Goal: Task Accomplishment & Management: Complete application form

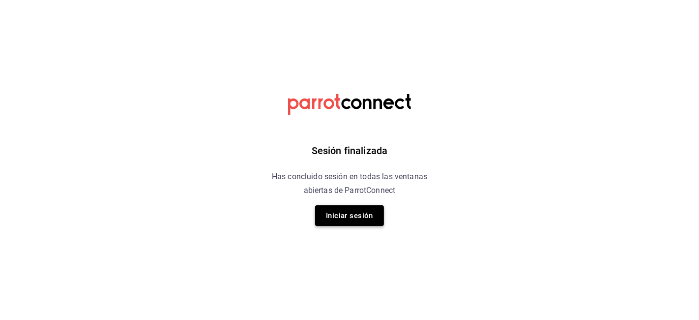
click at [361, 216] on button "Iniciar sesión" at bounding box center [349, 215] width 69 height 21
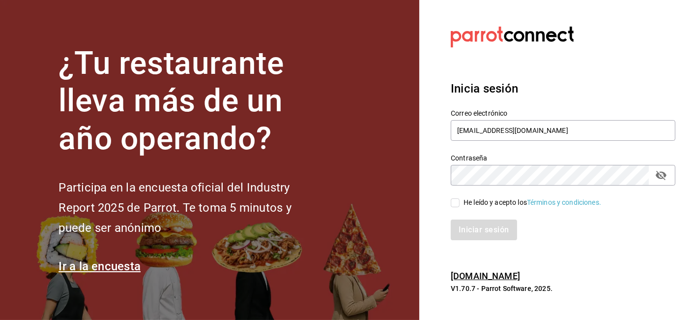
click at [458, 205] on input "He leído y acepto los Términos y condiciones." at bounding box center [455, 202] width 9 height 9
checkbox input "true"
click at [483, 233] on button "Iniciar sesión" at bounding box center [484, 229] width 67 height 21
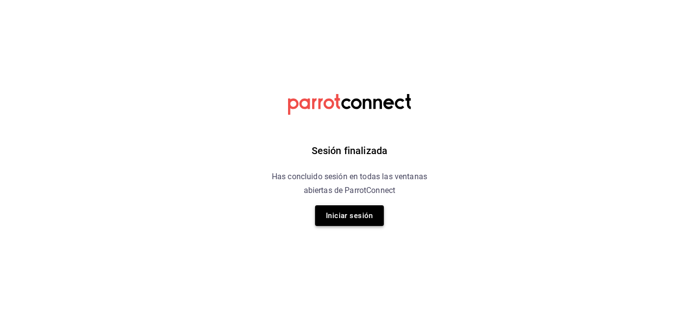
click at [354, 213] on button "Iniciar sesión" at bounding box center [349, 215] width 69 height 21
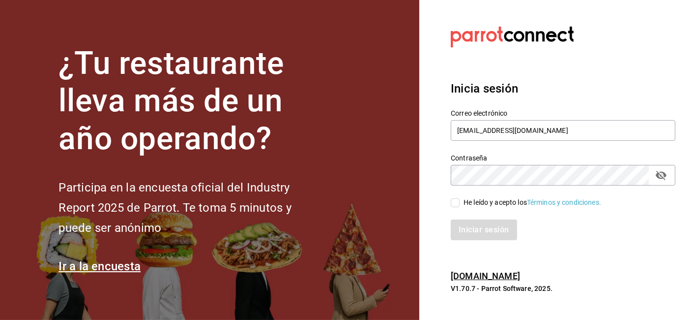
click at [459, 204] on input "He leído y acepto los Términos y condiciones." at bounding box center [455, 202] width 9 height 9
checkbox input "true"
click at [473, 220] on button "Iniciar sesión" at bounding box center [484, 229] width 67 height 21
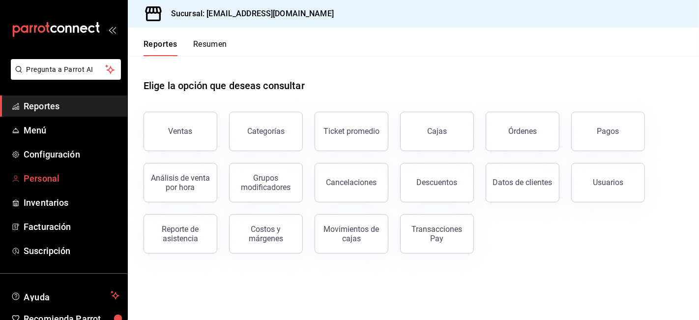
click at [41, 179] on span "Personal" at bounding box center [72, 178] width 96 height 13
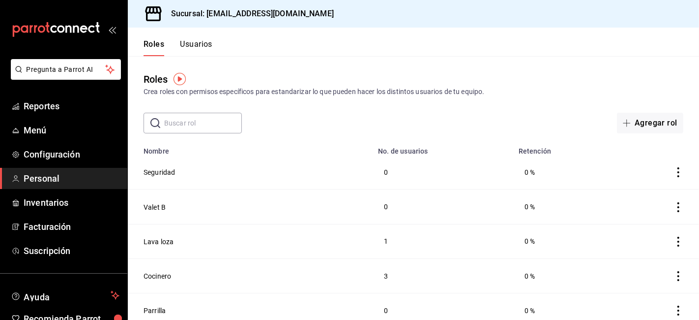
click at [200, 47] on button "Usuarios" at bounding box center [196, 47] width 32 height 17
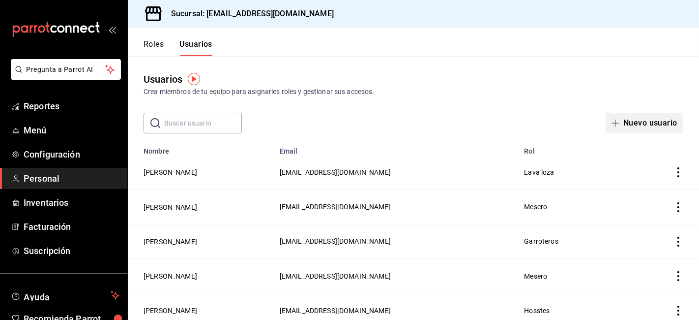
click at [635, 126] on button "Nuevo usuario" at bounding box center [645, 123] width 78 height 21
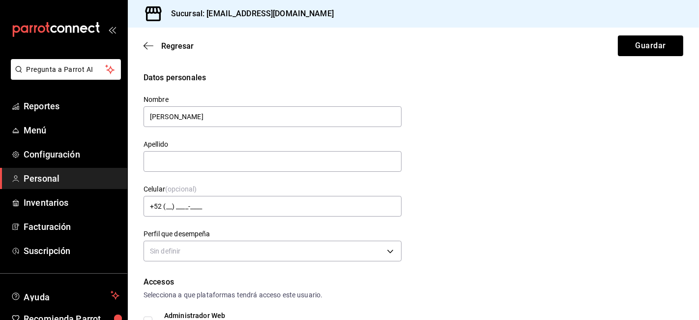
type input "Joaquin"
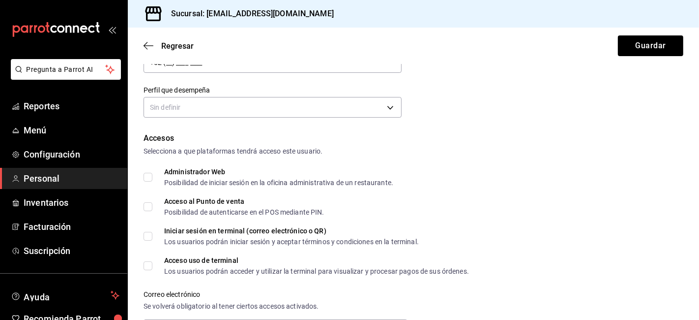
scroll to position [144, 0]
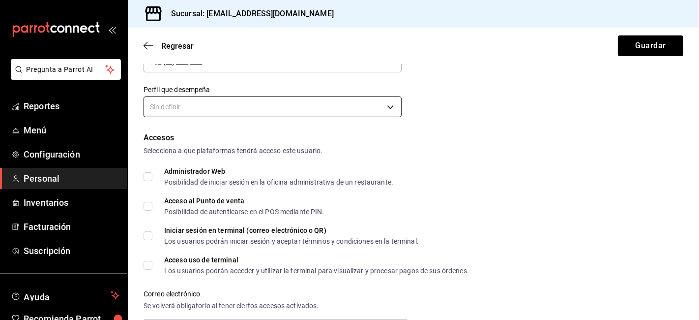
type input "Gonzalez"
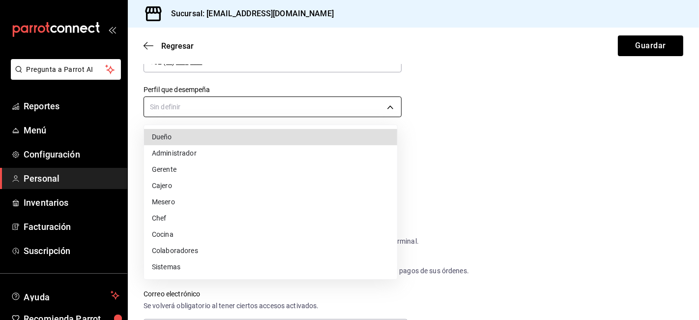
click at [166, 110] on body "Pregunta a Parrot AI Reportes Menú Configuración Personal Inventarios Facturaci…" at bounding box center [349, 160] width 699 height 320
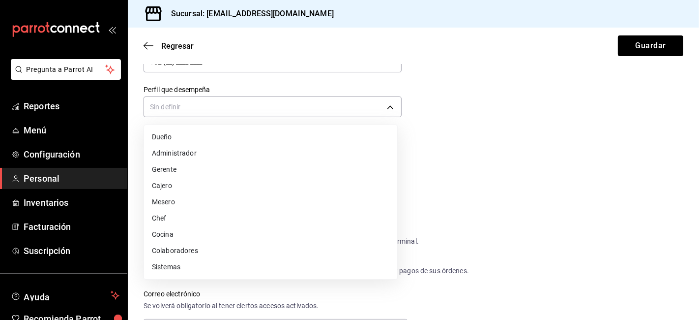
click at [178, 250] on li "Colaboradores" at bounding box center [270, 250] width 253 height 16
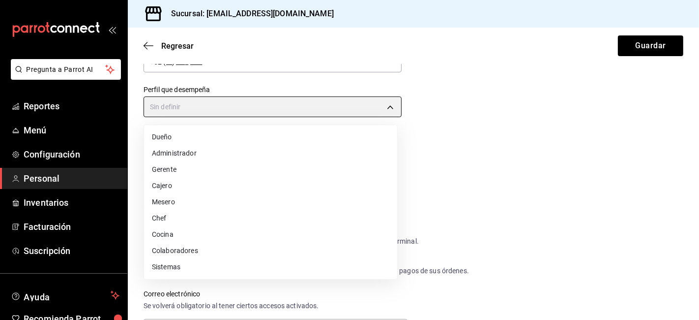
type input "STAFF"
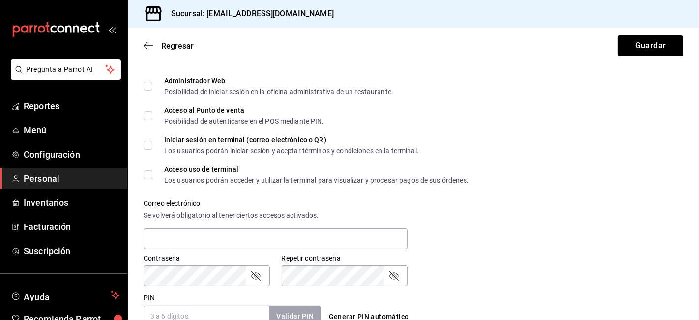
scroll to position [235, 0]
click at [147, 116] on input "Acceso al Punto de venta Posibilidad de autenticarse en el POS mediante PIN." at bounding box center [148, 115] width 9 height 9
checkbox input "true"
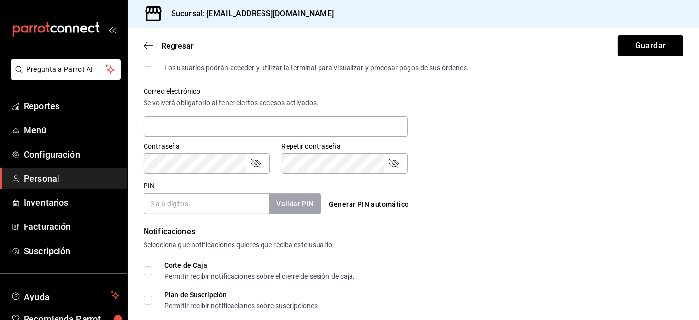
scroll to position [347, 0]
click at [159, 203] on input "PIN" at bounding box center [207, 203] width 126 height 21
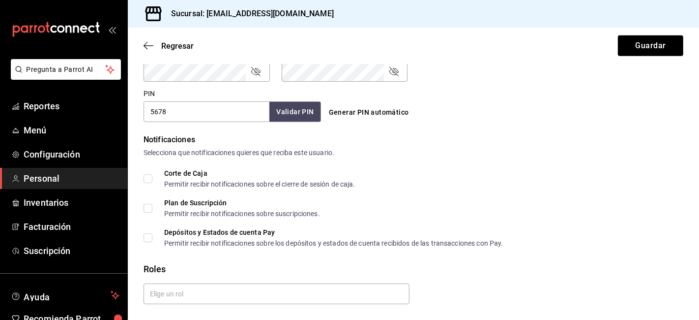
scroll to position [465, 0]
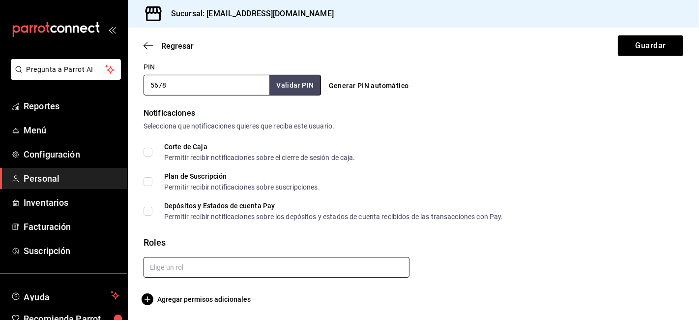
type input "5678"
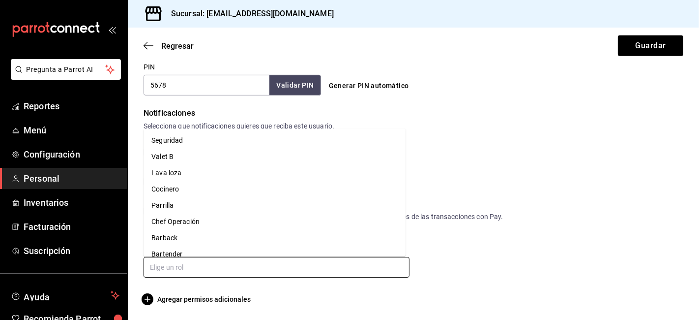
click at [227, 266] on input "text" at bounding box center [277, 267] width 266 height 21
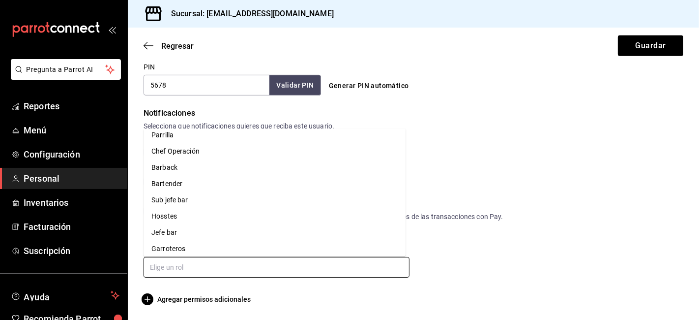
scroll to position [139, 0]
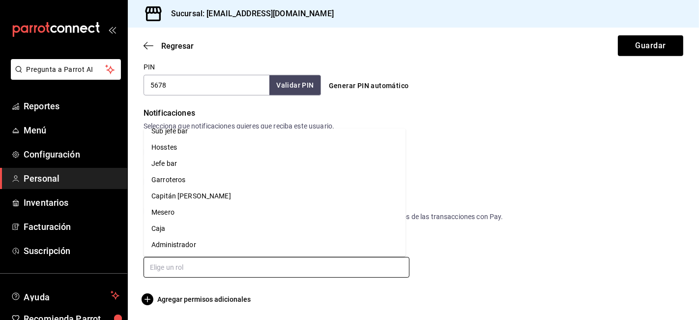
click at [183, 208] on li "Mesero" at bounding box center [275, 212] width 262 height 16
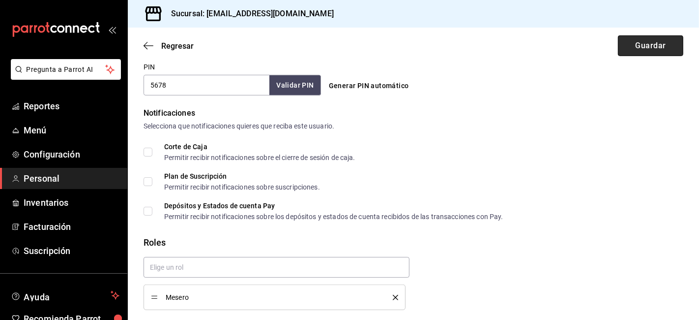
click at [632, 49] on button "Guardar" at bounding box center [650, 45] width 65 height 21
